Goal: Find specific page/section: Find specific page/section

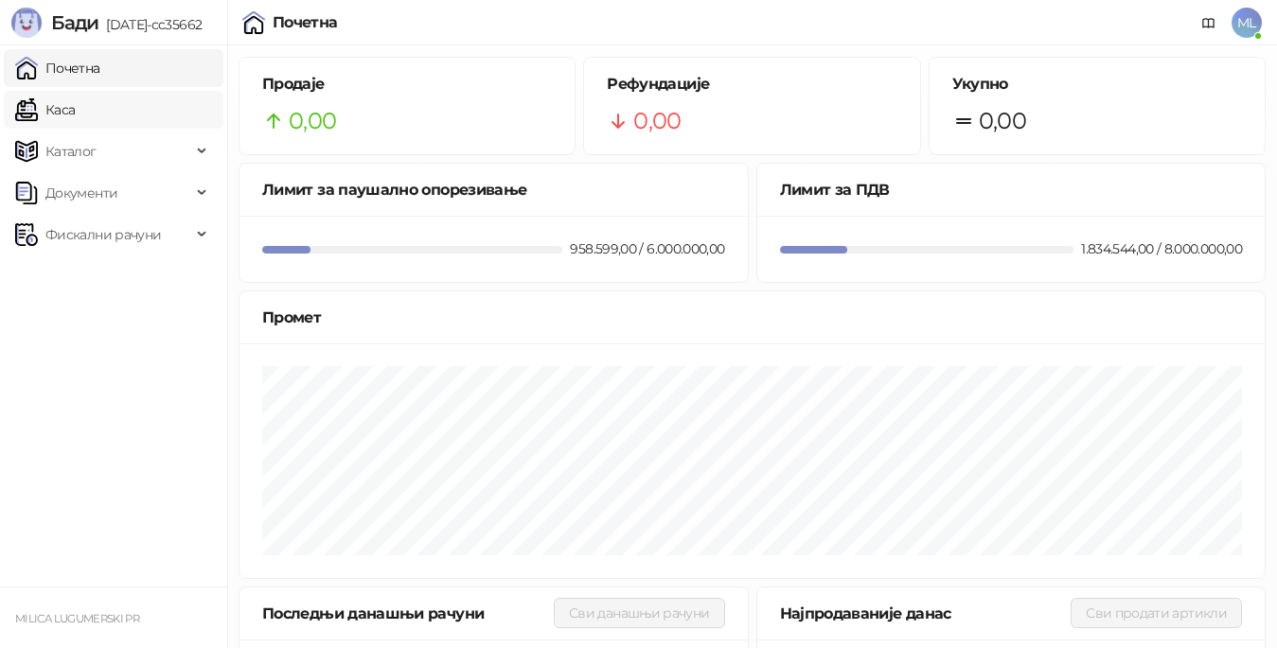
click at [75, 110] on link "Каса" at bounding box center [45, 110] width 60 height 38
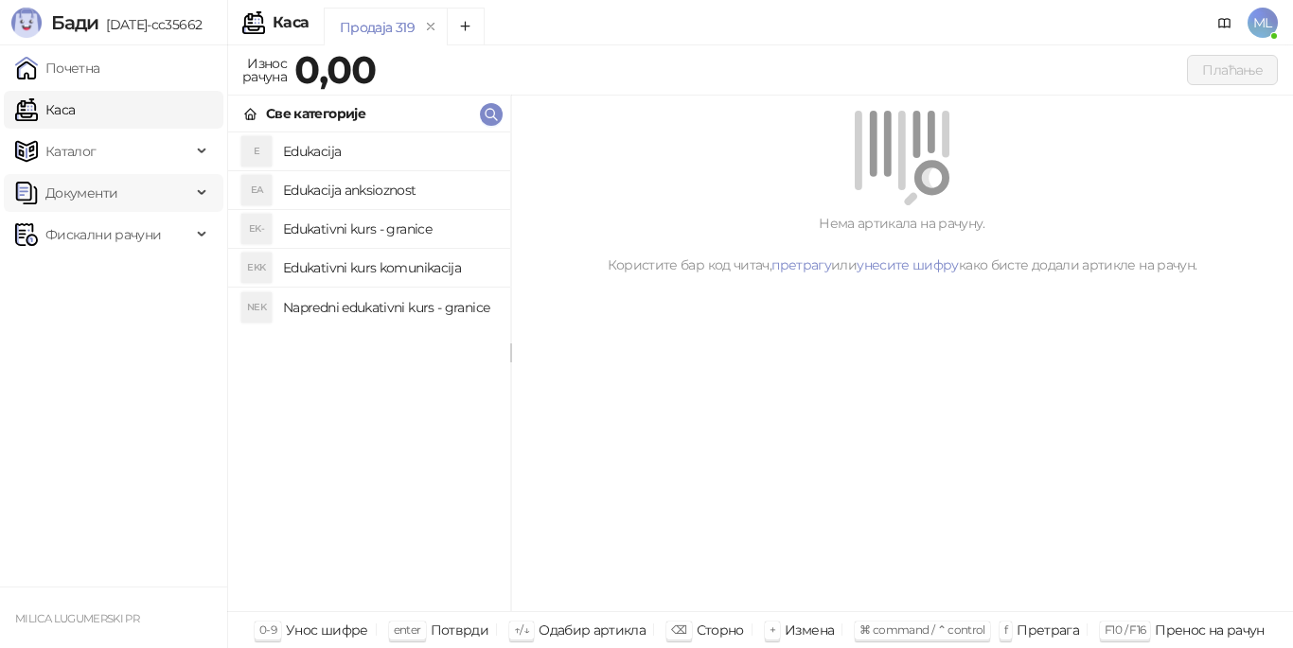
click at [95, 186] on span "Документи" at bounding box center [81, 193] width 72 height 38
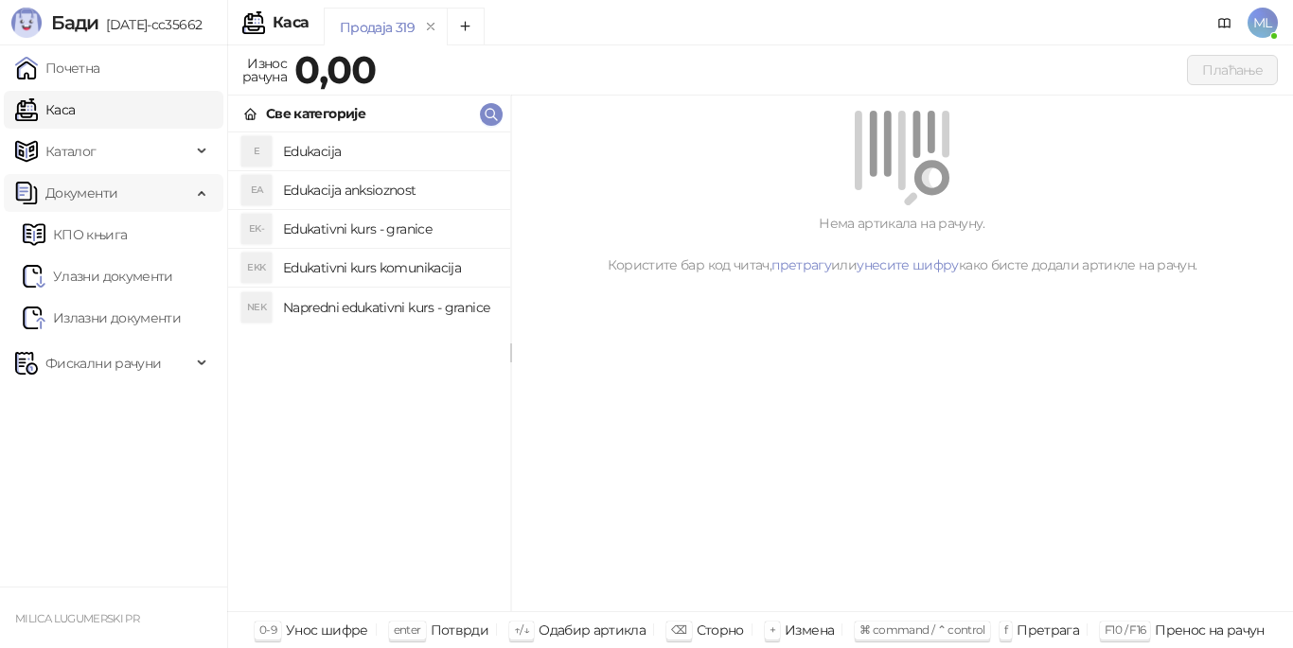
click at [132, 187] on span "Документи" at bounding box center [103, 193] width 176 height 38
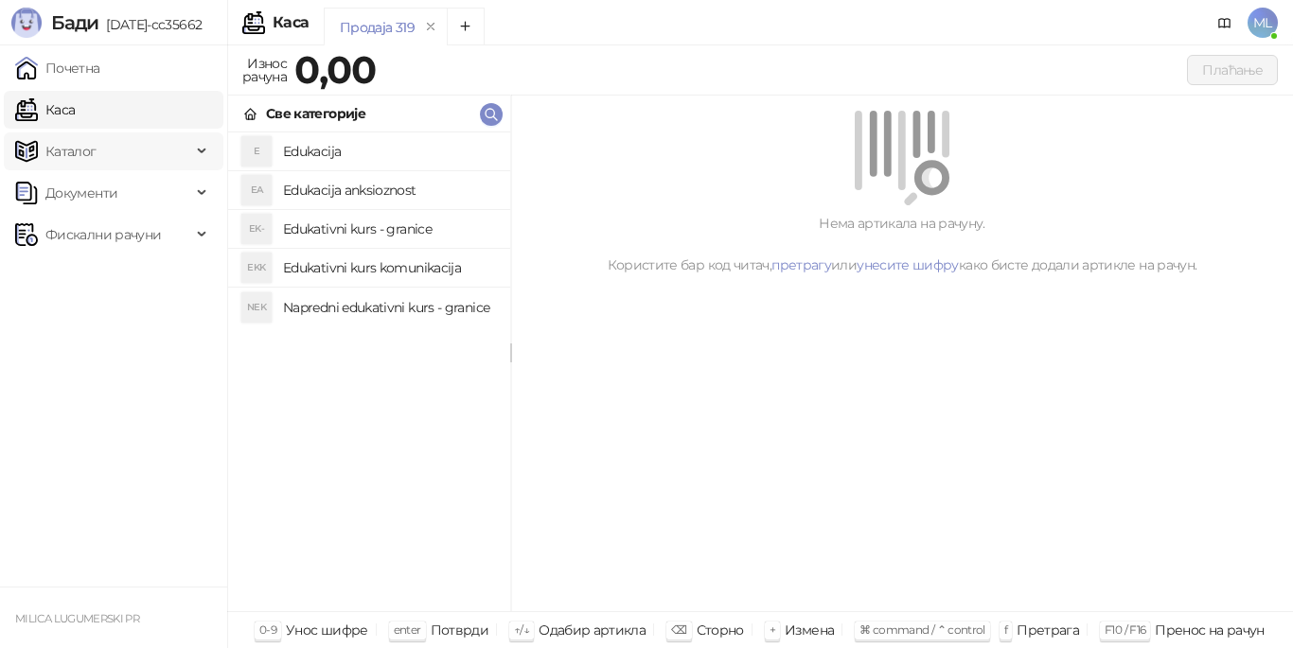
click at [148, 147] on span "Каталог" at bounding box center [103, 152] width 176 height 38
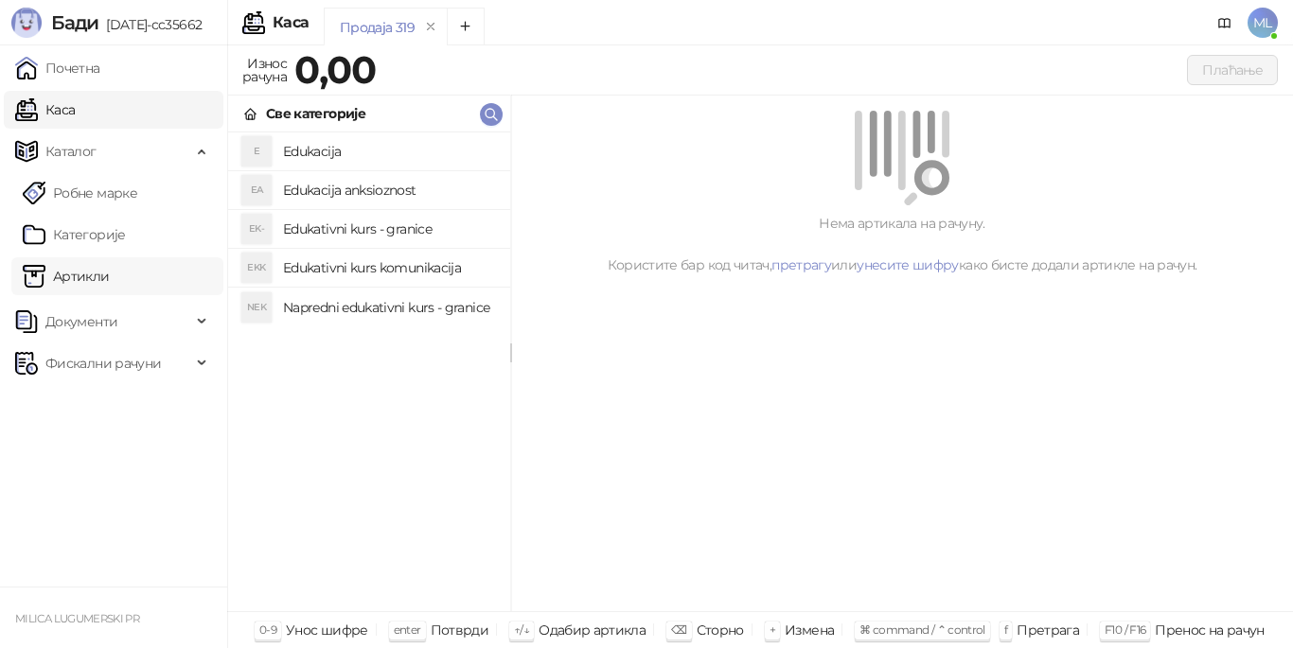
click at [110, 264] on link "Артикли" at bounding box center [66, 276] width 87 height 38
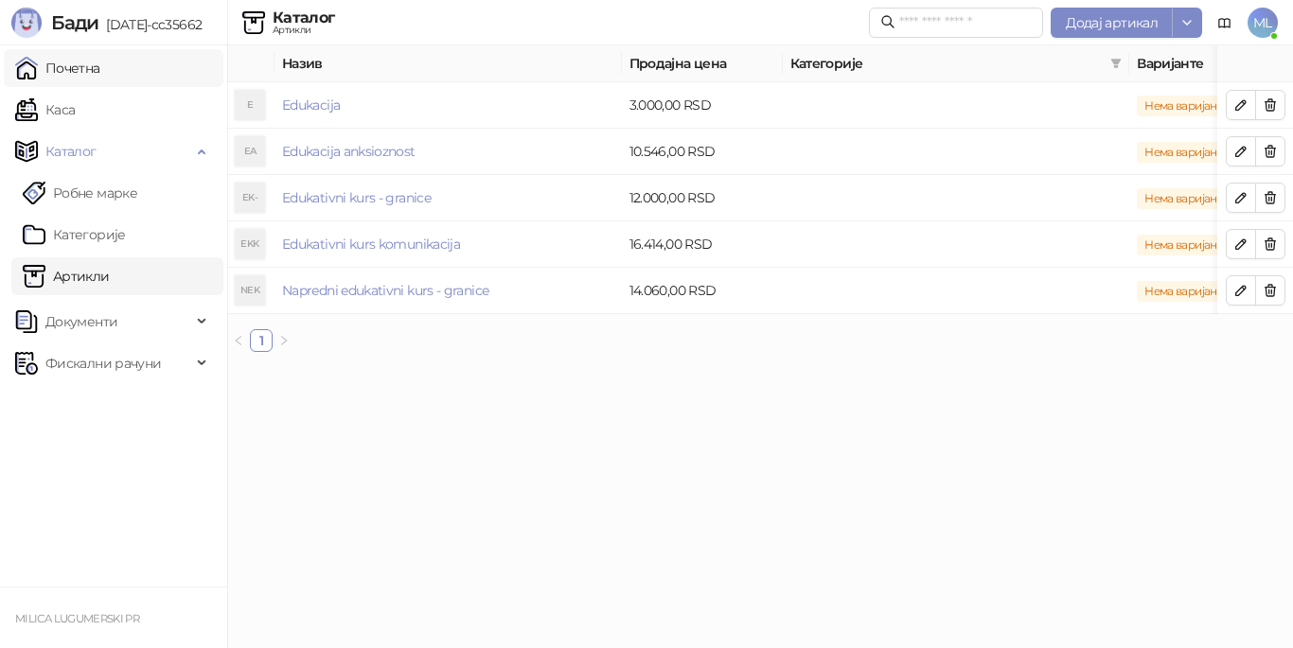
click at [95, 60] on link "Почетна" at bounding box center [57, 68] width 85 height 38
